Goal: Information Seeking & Learning: Stay updated

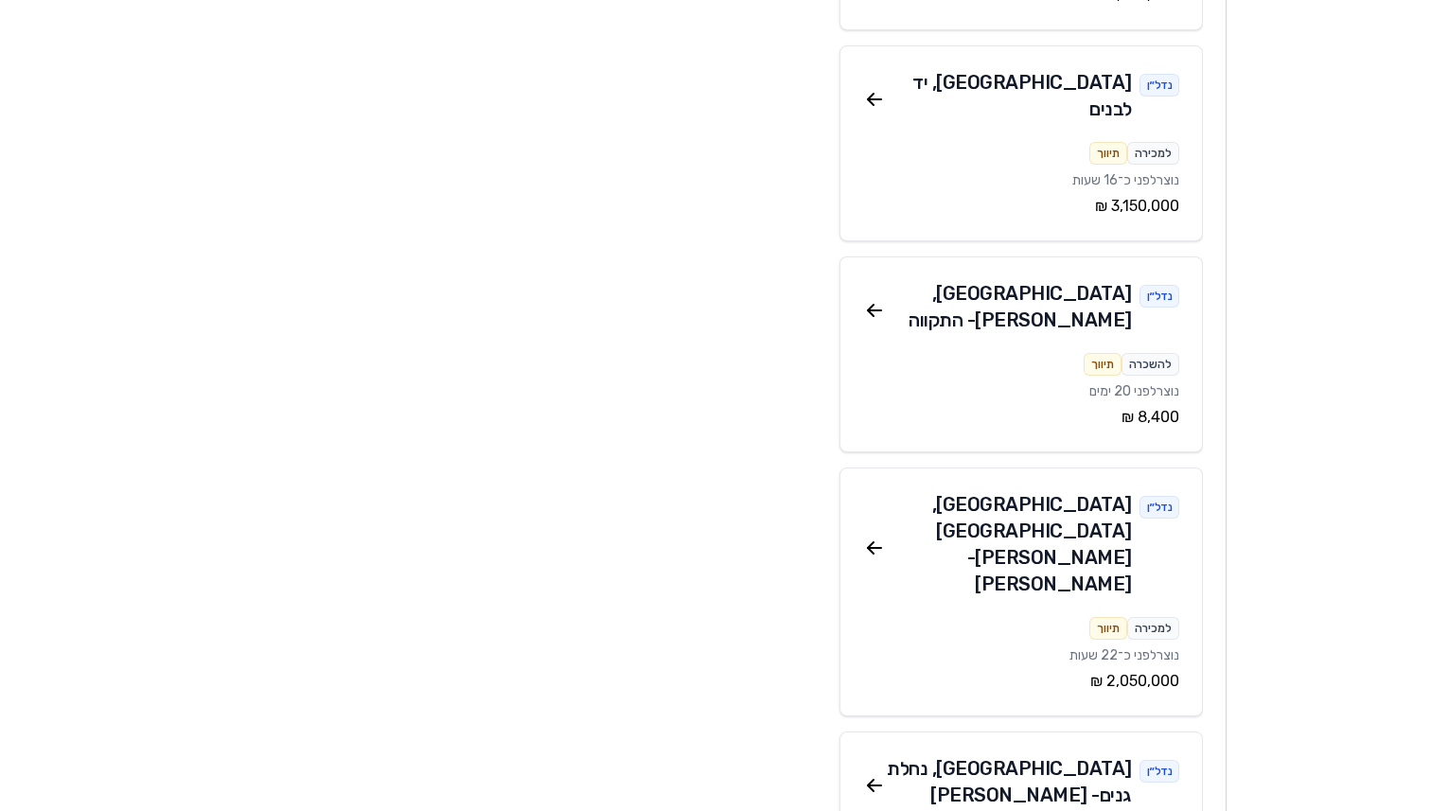
scroll to position [3007, 0]
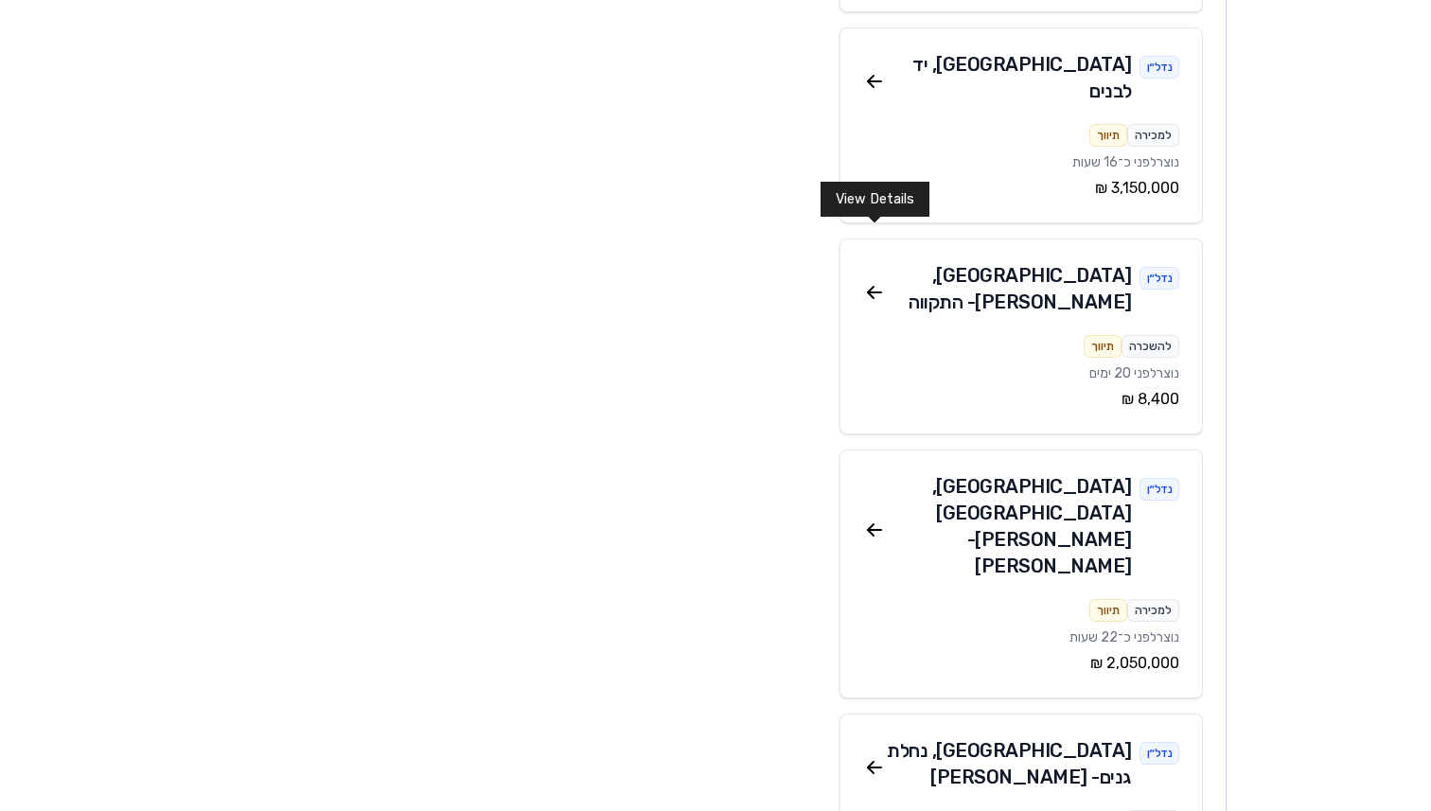
click at [877, 756] on icon at bounding box center [874, 767] width 23 height 23
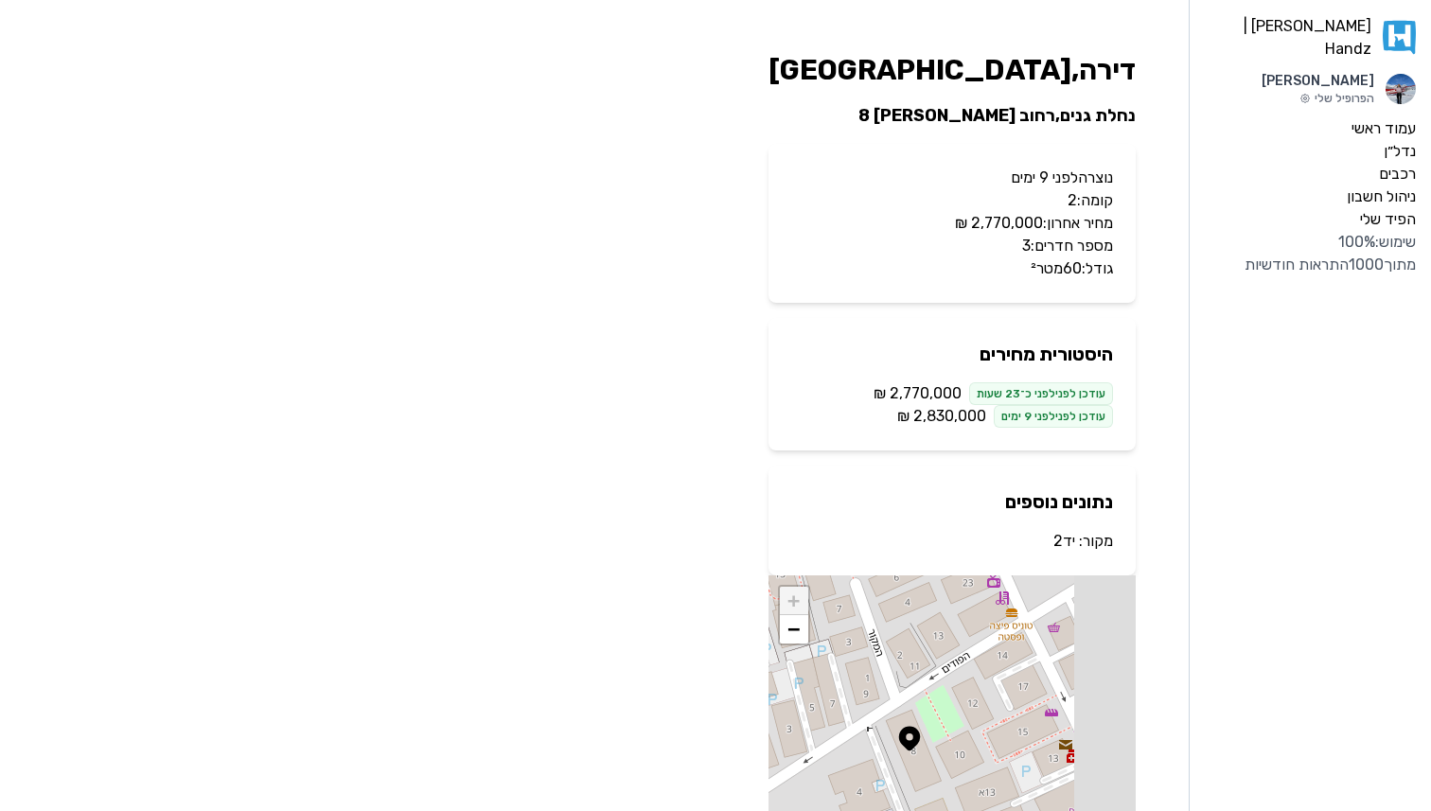
click at [1069, 543] on link "יד2" at bounding box center [1065, 541] width 22 height 18
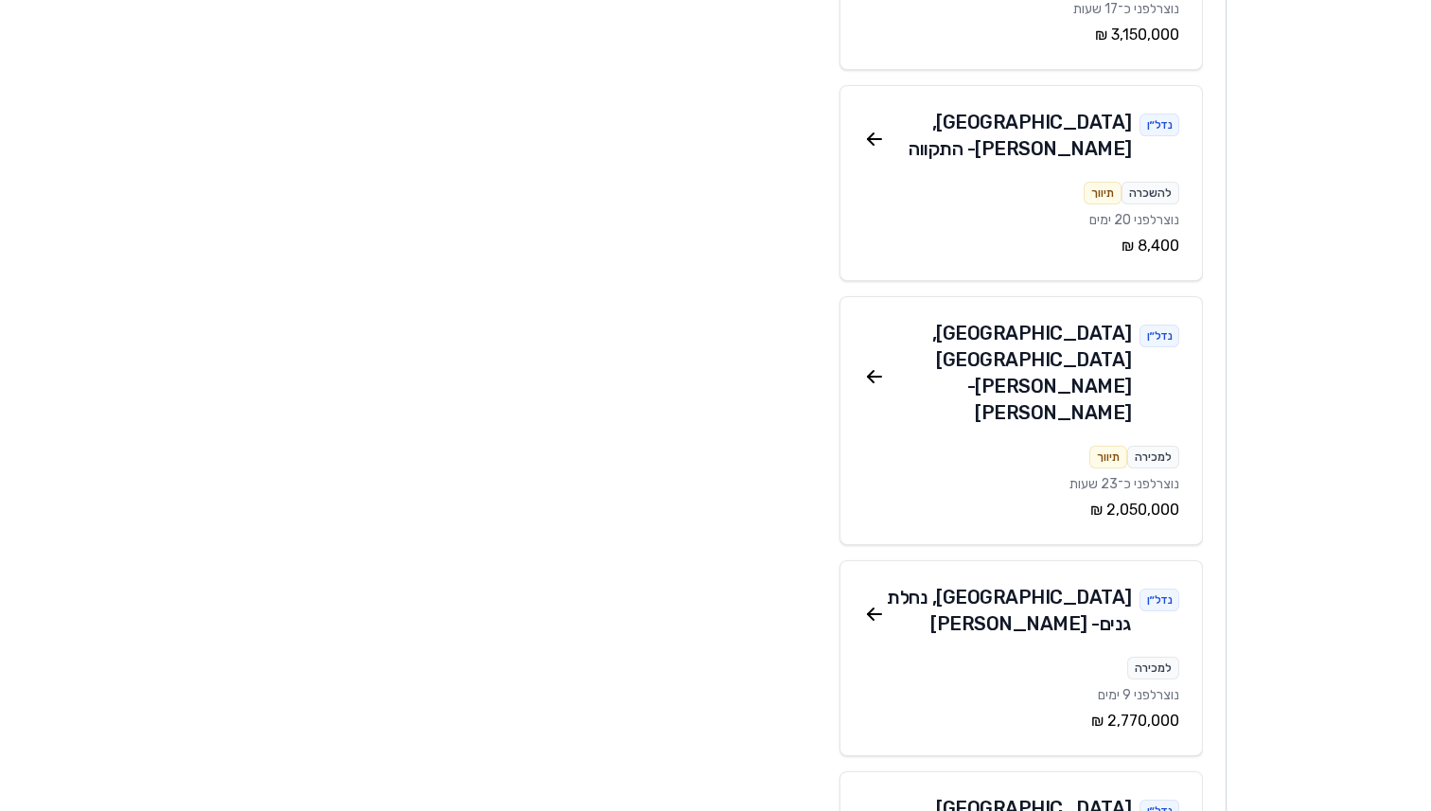
scroll to position [3174, 0]
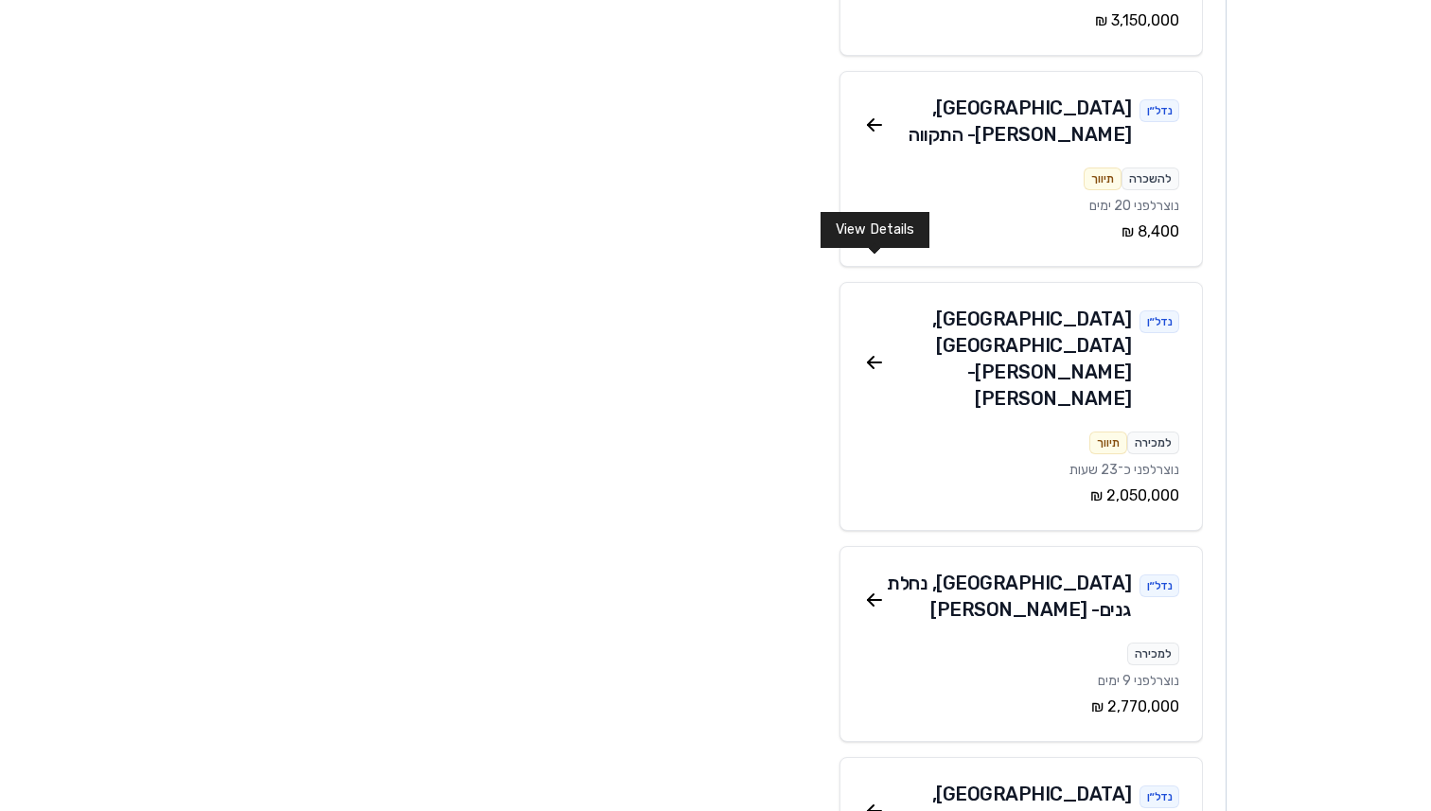
click at [871, 806] on icon at bounding box center [871, 809] width 6 height 6
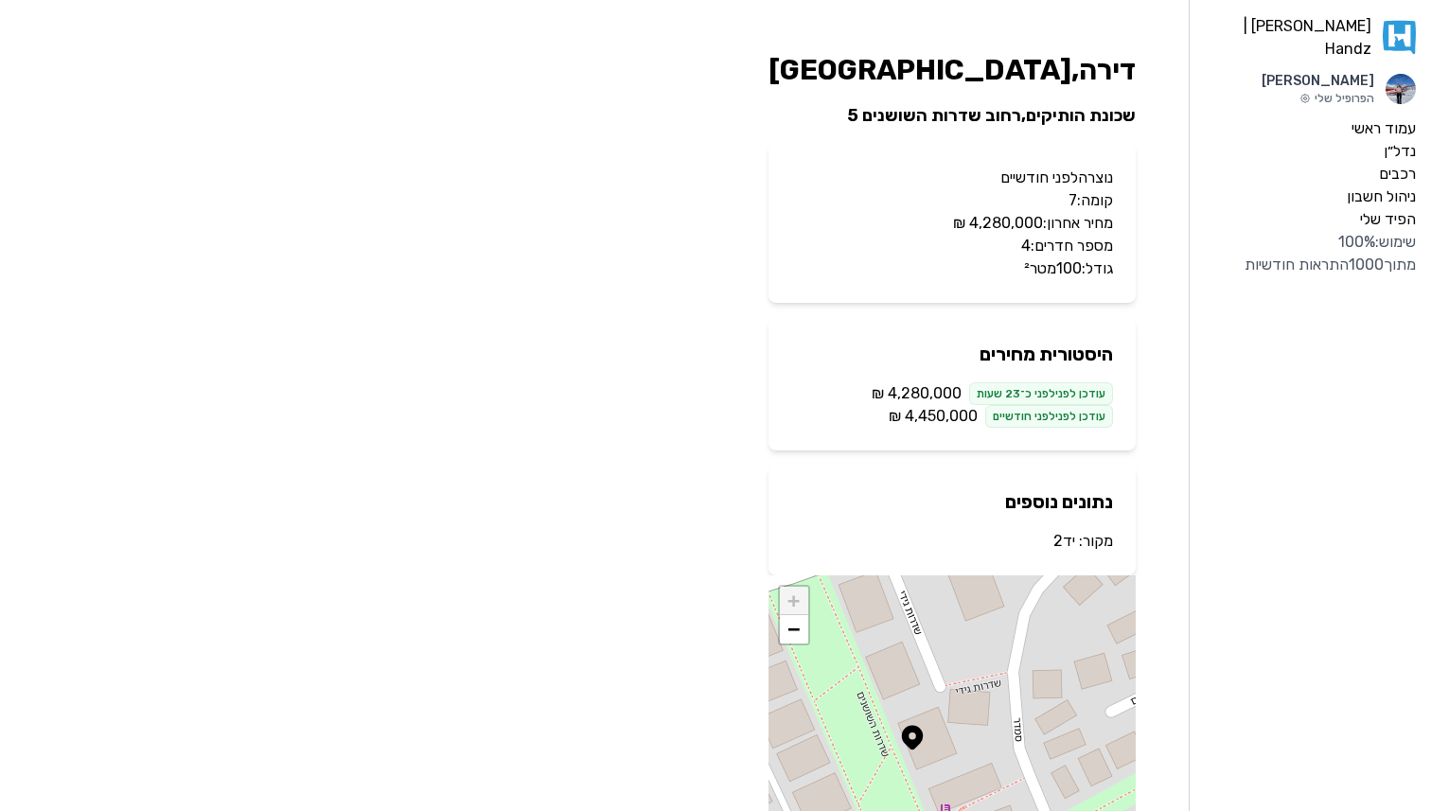
click at [1059, 542] on link "יד2" at bounding box center [1065, 541] width 22 height 18
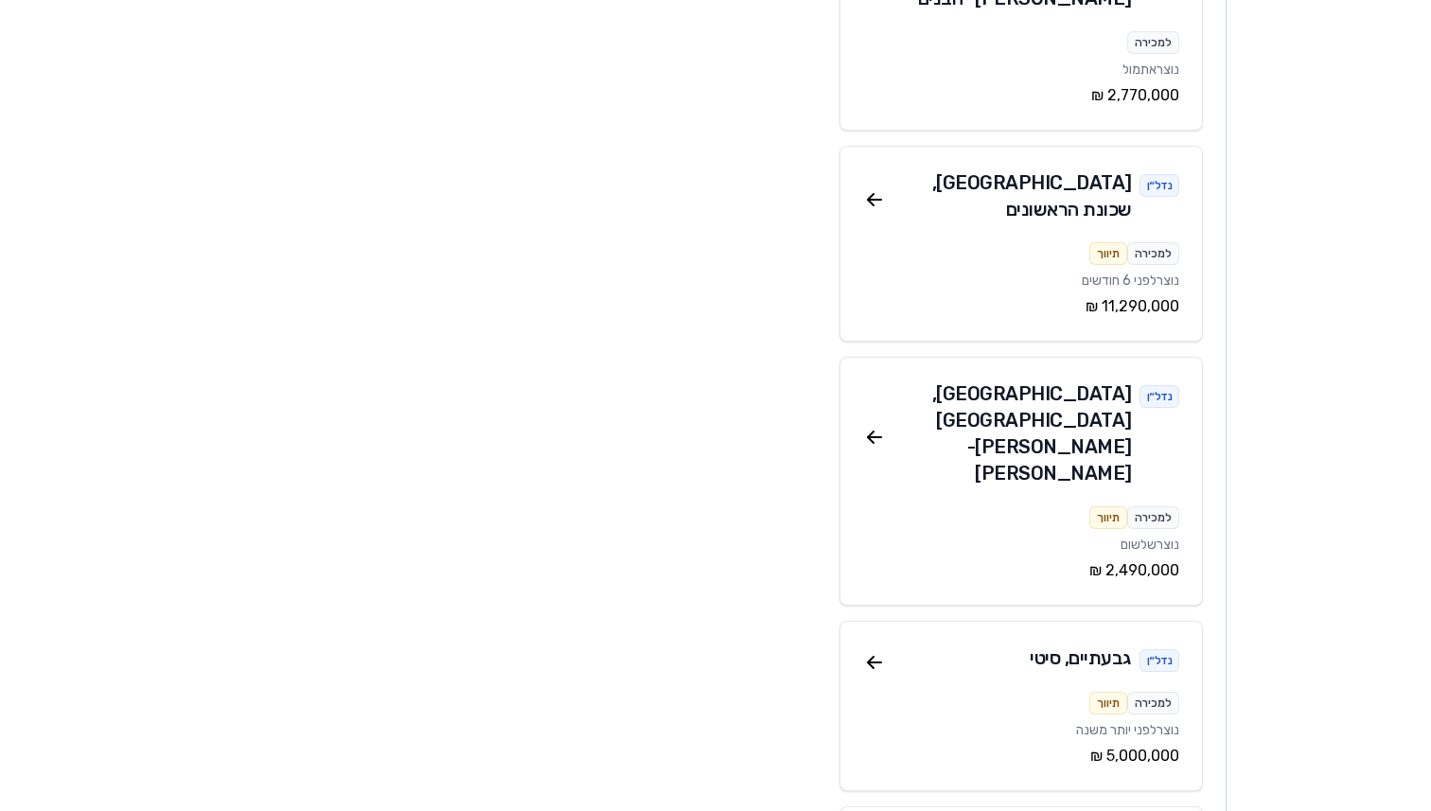
scroll to position [5598, 0]
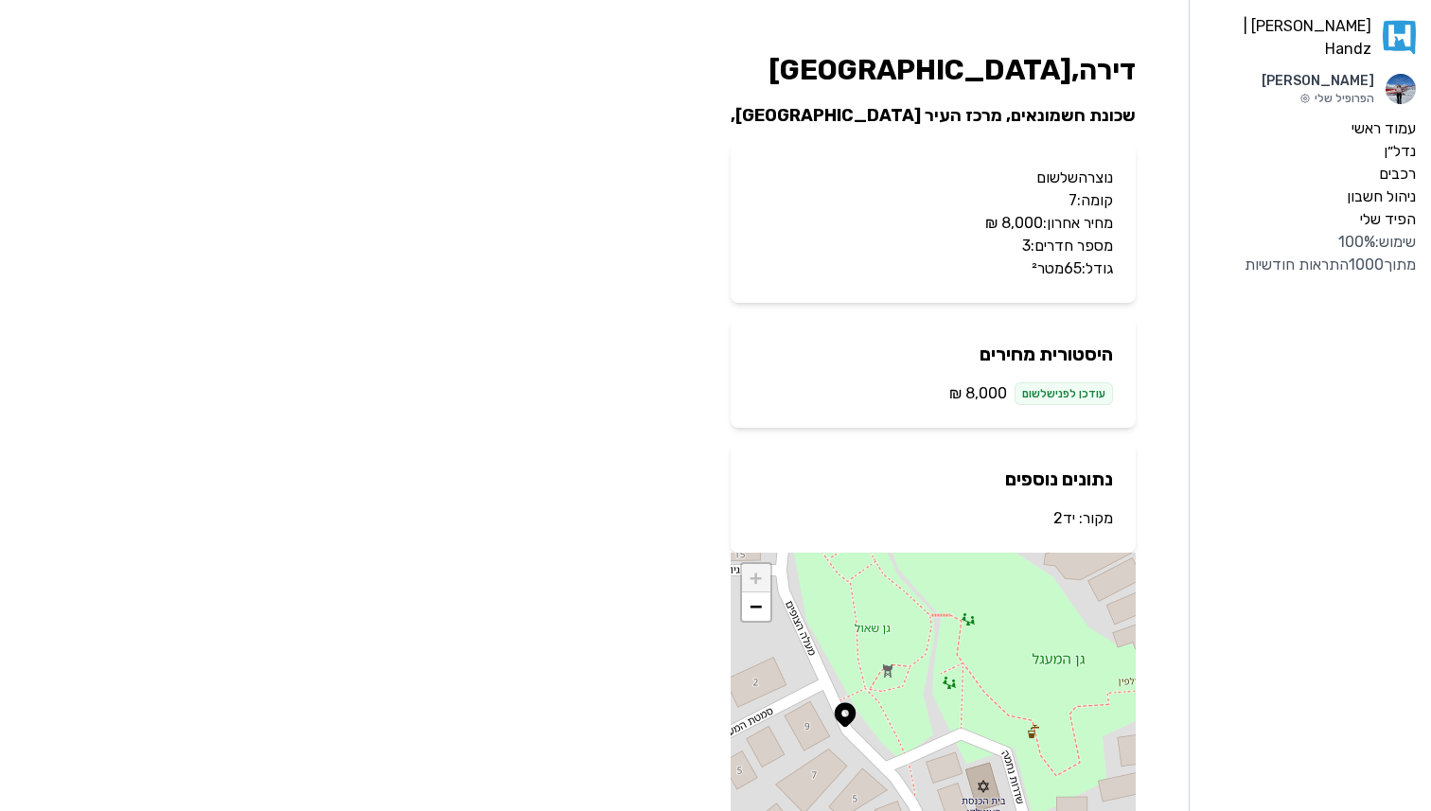
click at [1064, 514] on link "יד2" at bounding box center [1065, 518] width 22 height 18
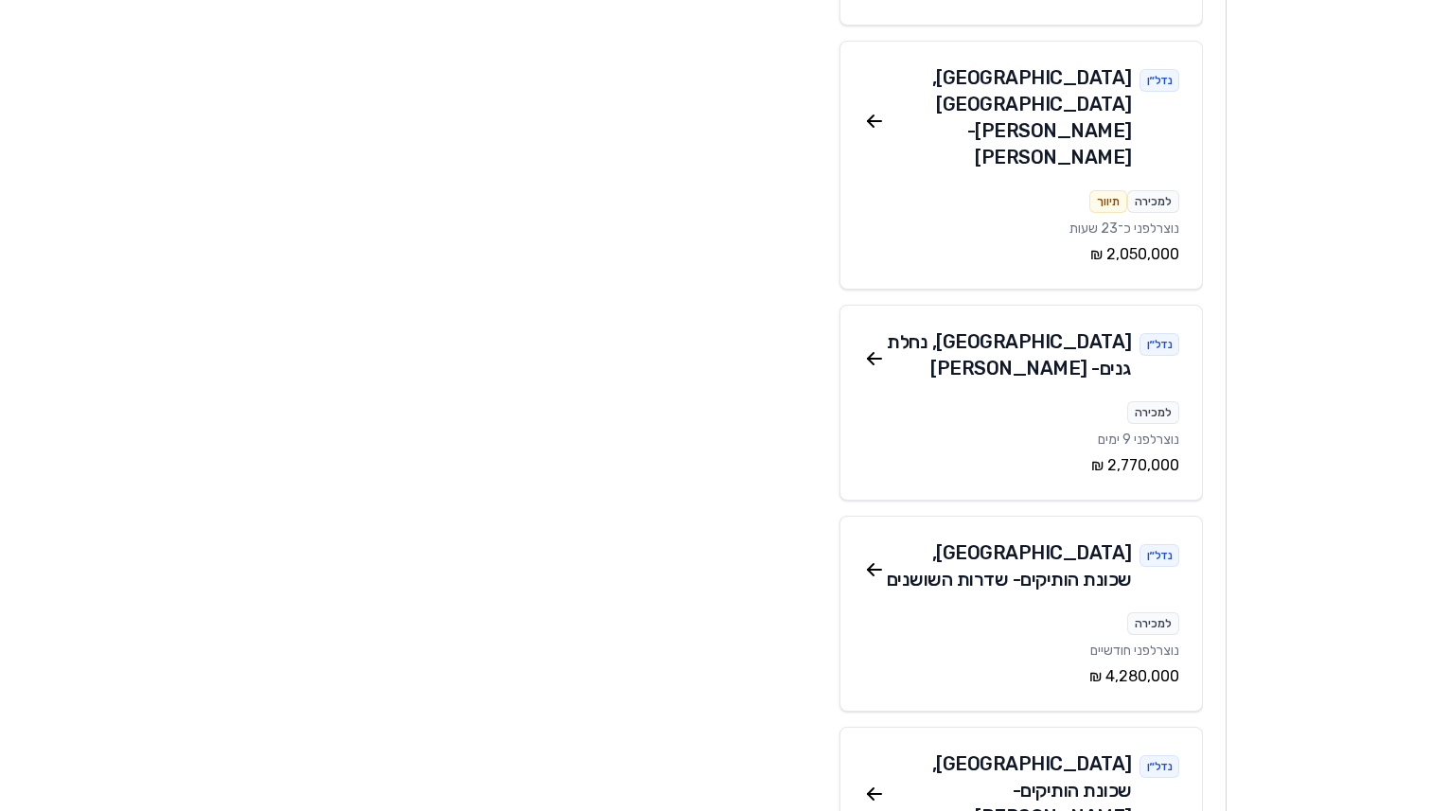
scroll to position [3444, 0]
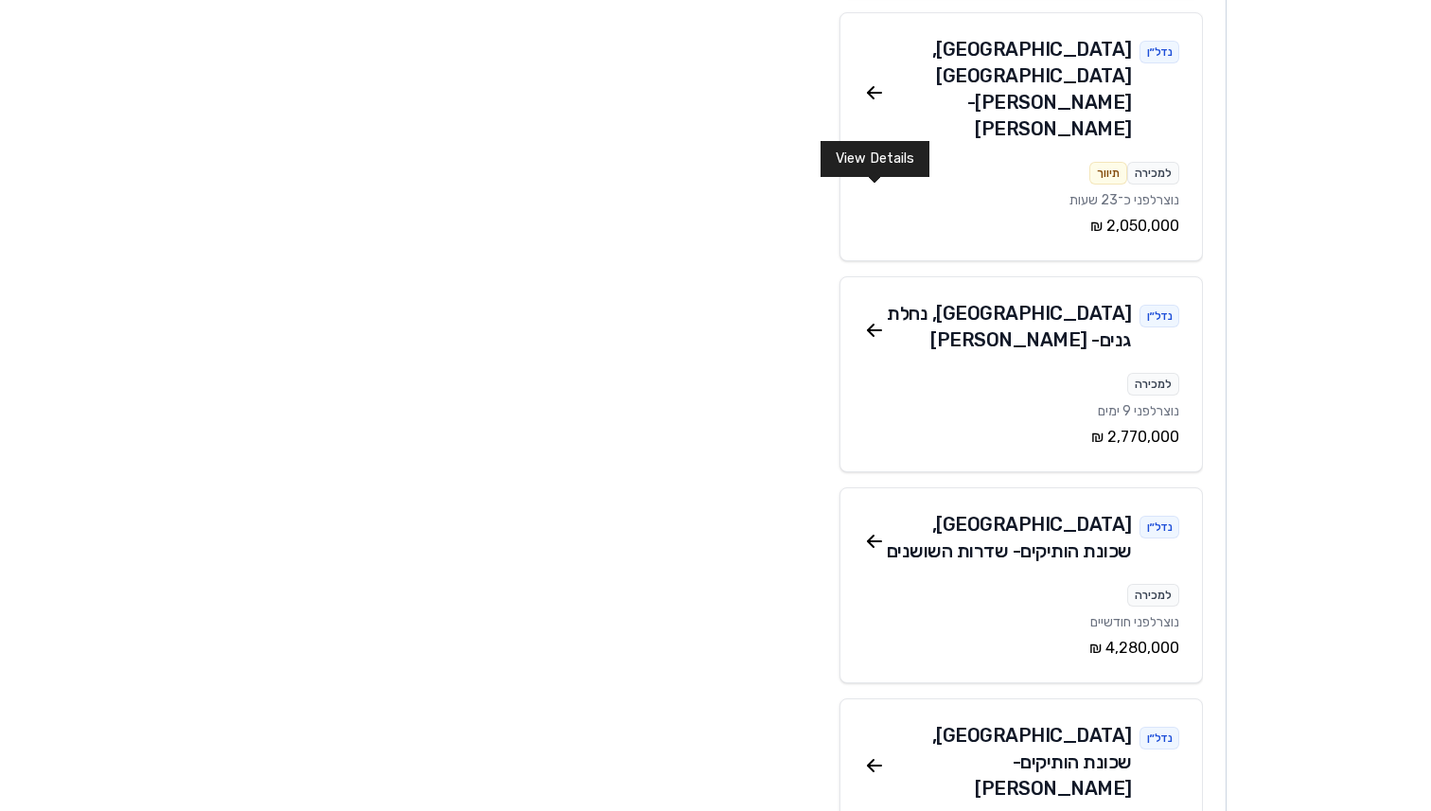
click at [878, 755] on icon at bounding box center [874, 766] width 23 height 23
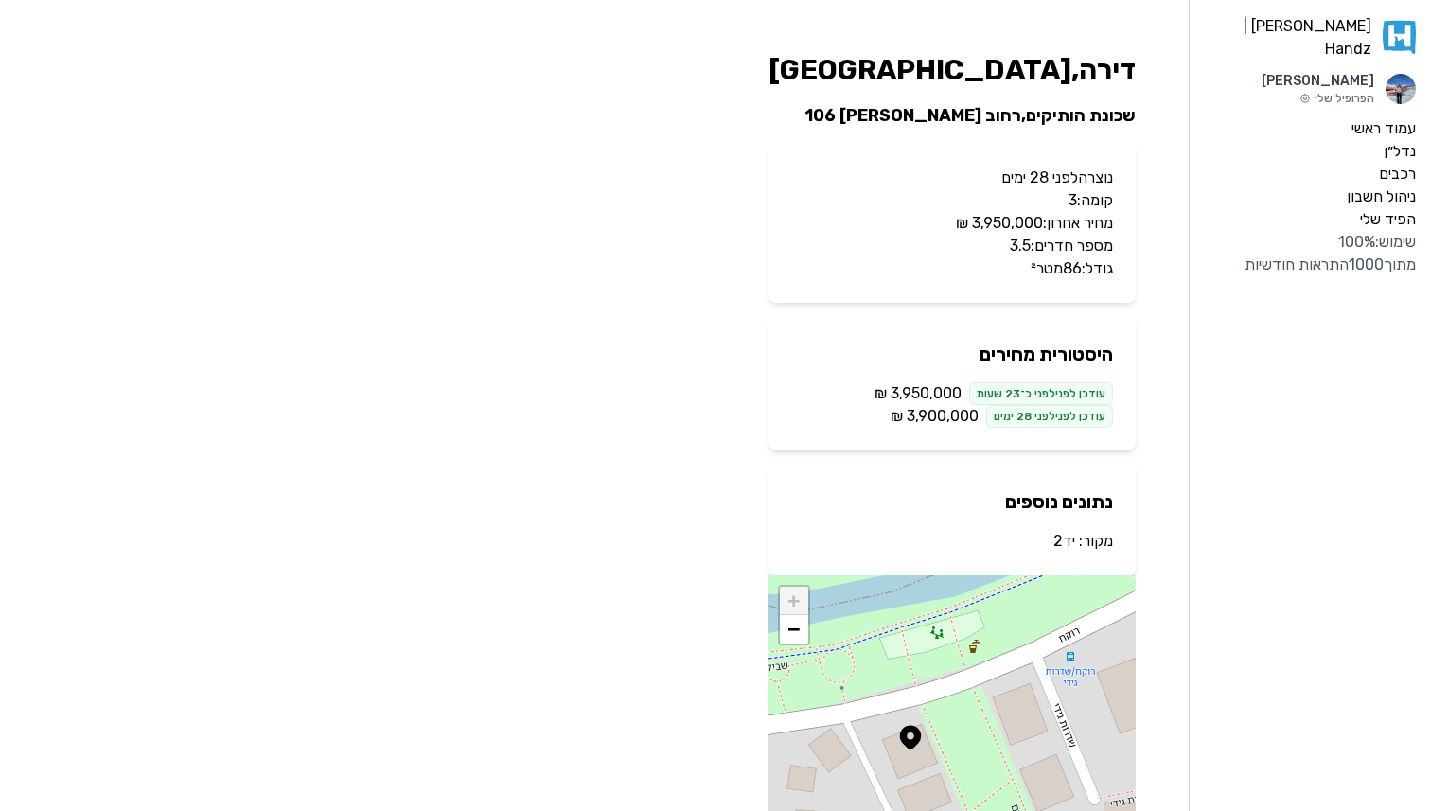
click at [1070, 539] on link "יד2" at bounding box center [1065, 541] width 22 height 18
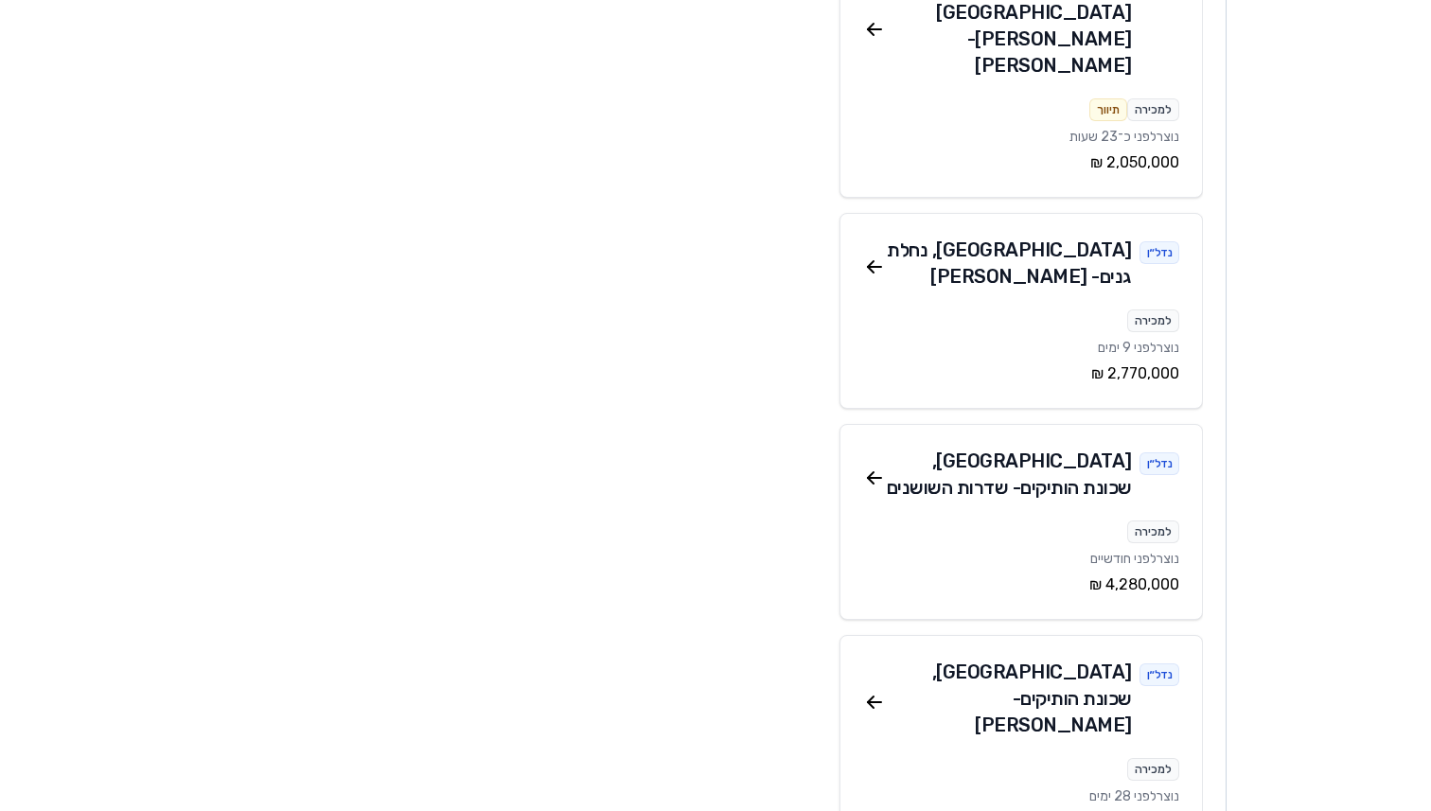
scroll to position [3595, 0]
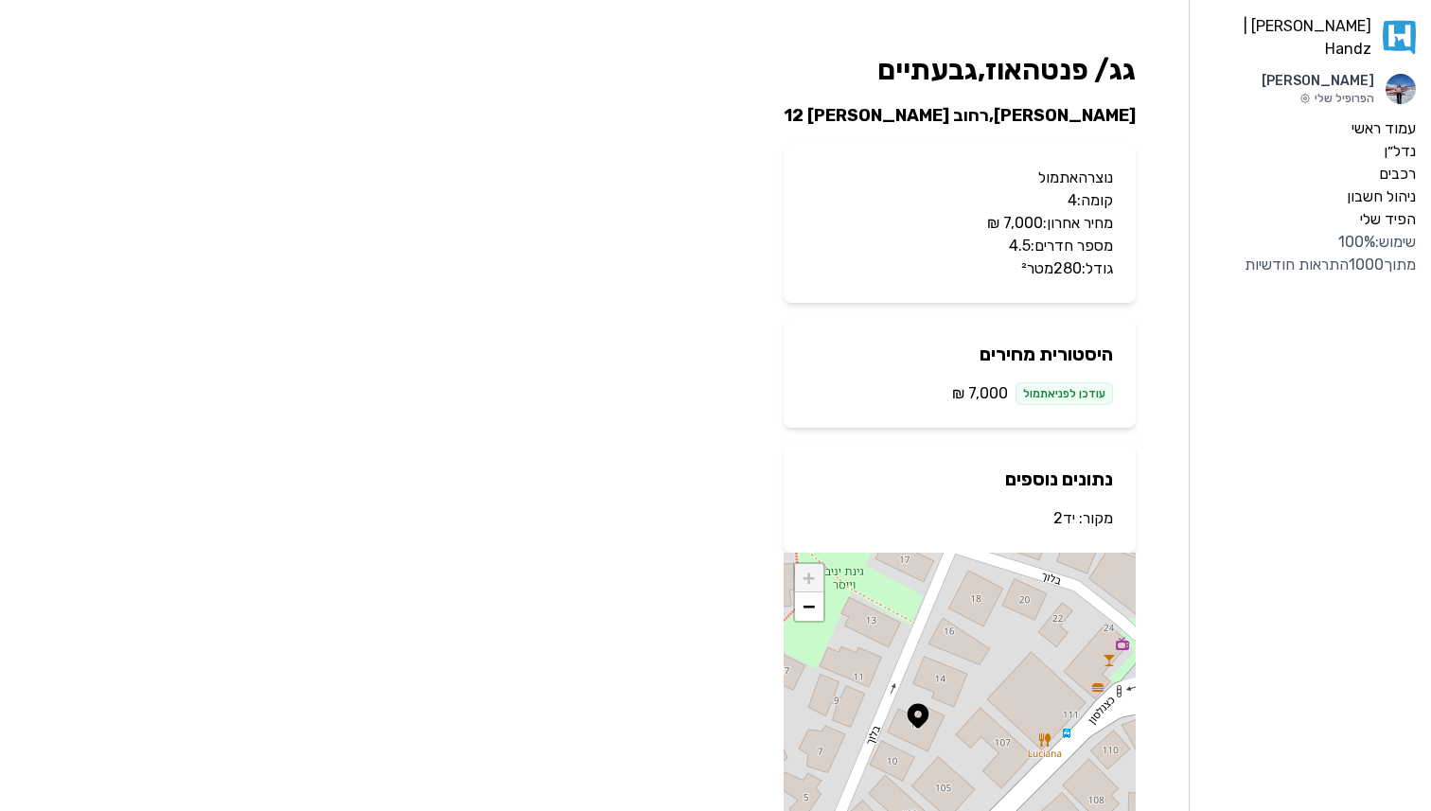
click at [1067, 525] on link "יד2" at bounding box center [1065, 518] width 22 height 18
